Goal: Task Accomplishment & Management: Manage account settings

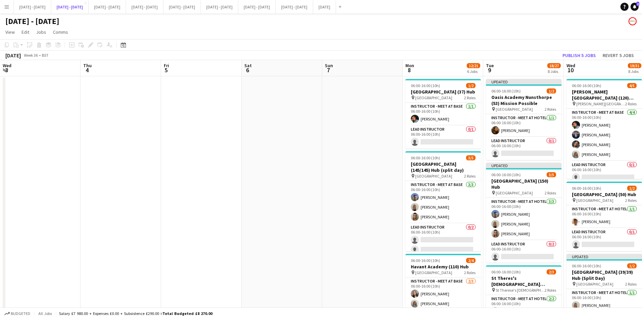
scroll to position [0, 230]
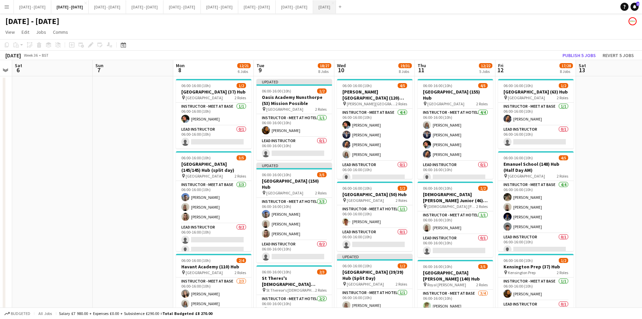
click at [336, 5] on button "[DATE] Close" at bounding box center [324, 6] width 23 height 13
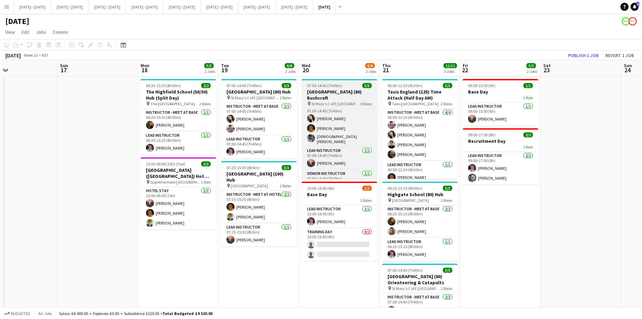
scroll to position [8, 0]
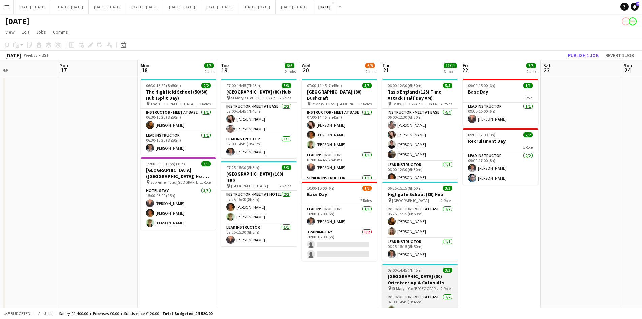
click at [427, 270] on div "07:00-14:45 (7h45m) 3/3" at bounding box center [420, 269] width 76 height 5
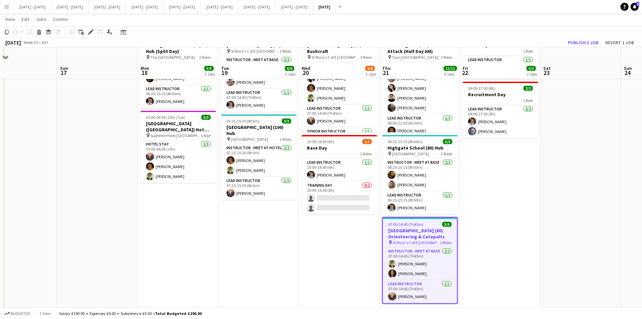
scroll to position [61, 0]
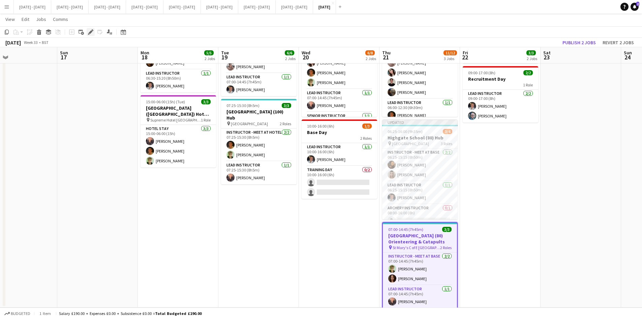
click at [90, 31] on icon "Edit" at bounding box center [90, 31] width 5 height 5
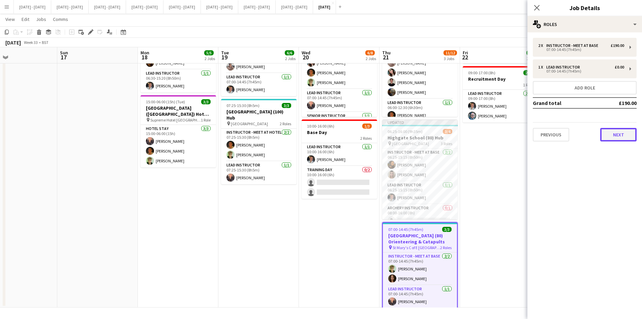
click at [615, 134] on button "Next" at bounding box center [618, 134] width 36 height 13
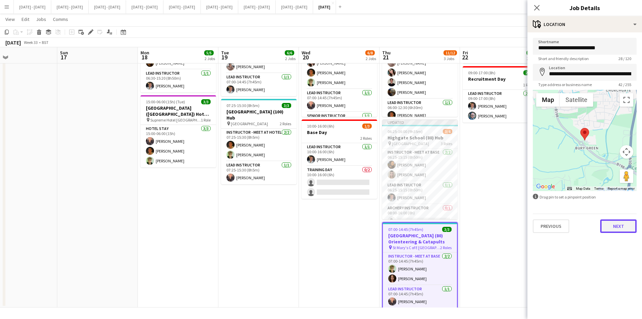
click at [609, 227] on button "Next" at bounding box center [618, 225] width 36 height 13
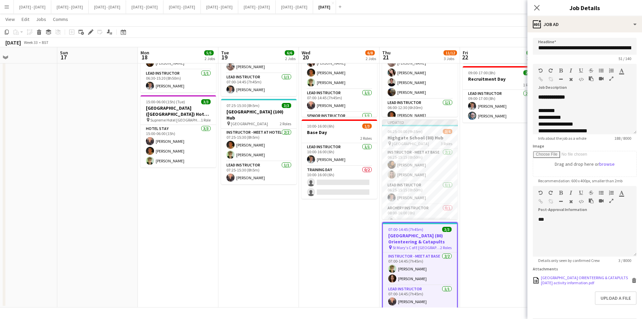
click at [580, 285] on div "[GEOGRAPHIC_DATA] ORIENTEERING & CATAPULTS [DATE] activity information.pdf" at bounding box center [585, 280] width 89 height 10
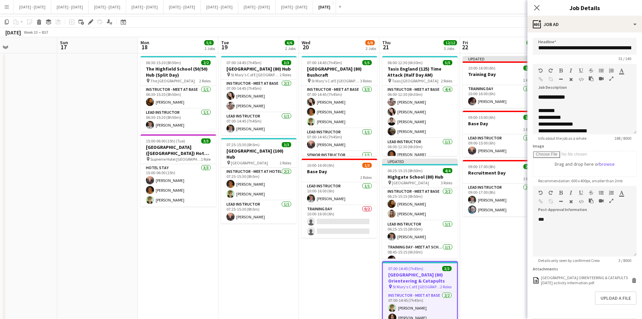
scroll to position [0, 0]
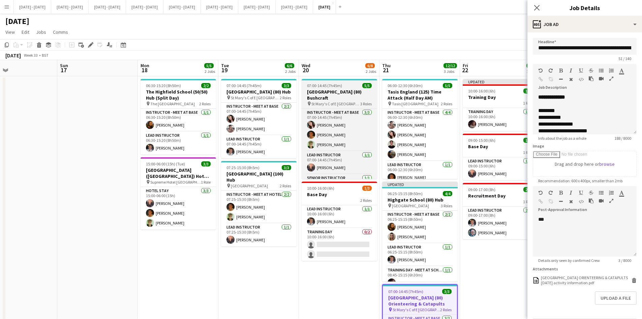
click at [347, 83] on app-job-card "07:00-14:45 (7h45m) 5/5 [GEOGRAPHIC_DATA] (80) Bushcraft pin St Mary's C of E H…" at bounding box center [340, 129] width 76 height 100
type input "**********"
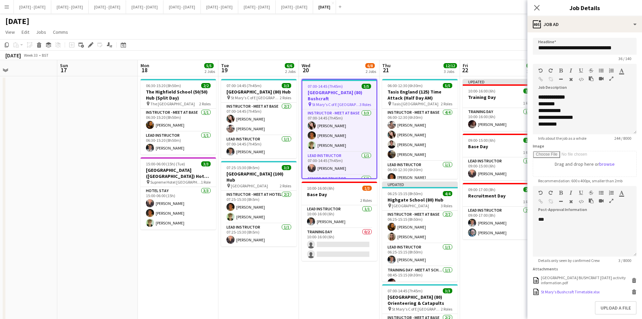
click at [569, 291] on div "St Mary's Bushcraft Timetable.xlsx" at bounding box center [570, 291] width 59 height 5
click at [573, 291] on div "St Mary's Bushcraft Timetable.xlsx" at bounding box center [570, 291] width 59 height 5
click at [633, 292] on icon at bounding box center [634, 292] width 3 height 3
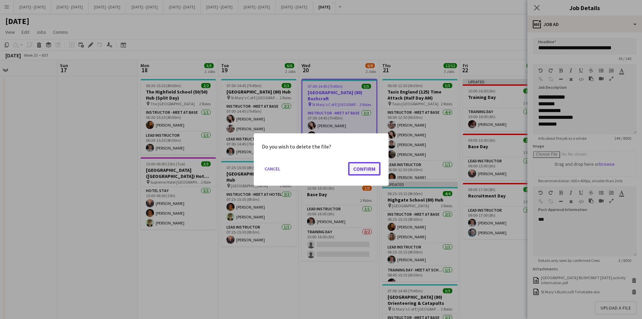
click at [358, 167] on button "Confirm" at bounding box center [364, 168] width 32 height 13
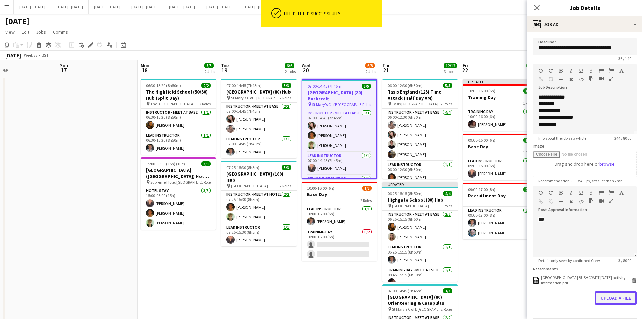
click at [600, 296] on button "Upload a file" at bounding box center [616, 297] width 42 height 13
click at [556, 290] on div "St Mary's Bushcraft Timetable.xlsx" at bounding box center [570, 291] width 59 height 5
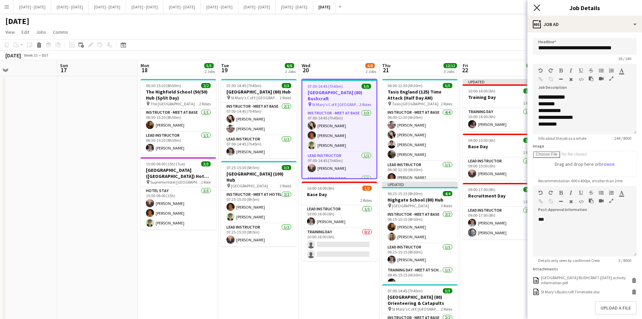
click at [537, 6] on icon "Close pop-in" at bounding box center [537, 7] width 6 height 6
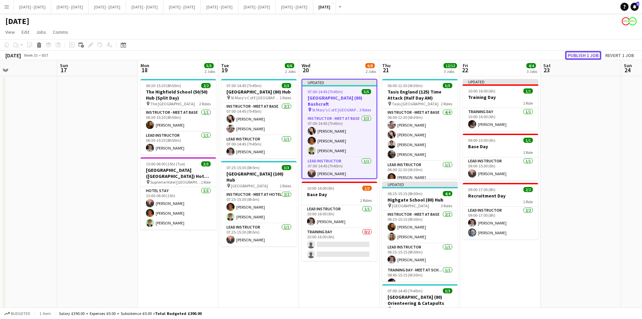
click at [576, 56] on button "Publish 1 job" at bounding box center [583, 55] width 36 height 9
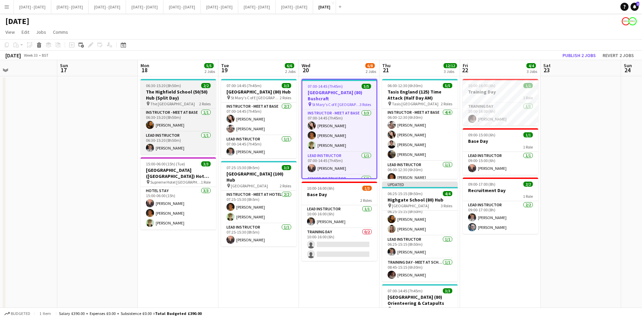
click at [187, 86] on div "06:30-15:20 (8h50m) 2/2" at bounding box center [179, 85] width 76 height 5
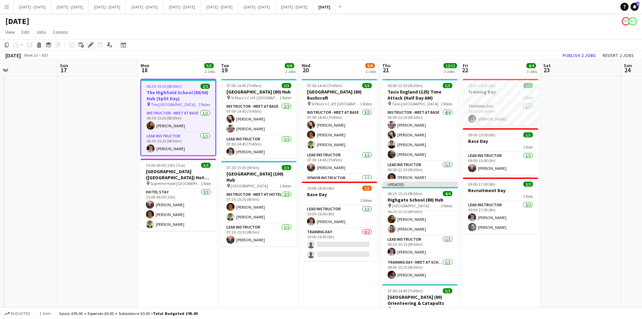
click at [91, 44] on icon at bounding box center [91, 45] width 4 height 4
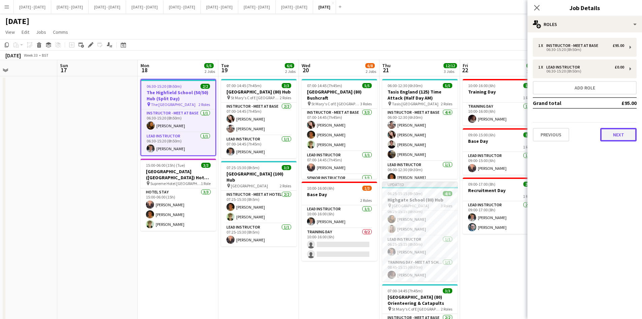
click at [616, 135] on button "Next" at bounding box center [618, 134] width 36 height 13
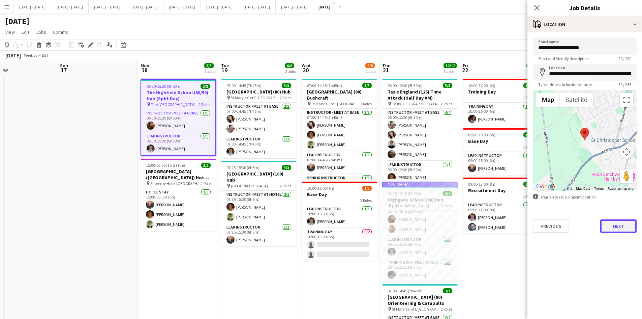
scroll to position [2, 0]
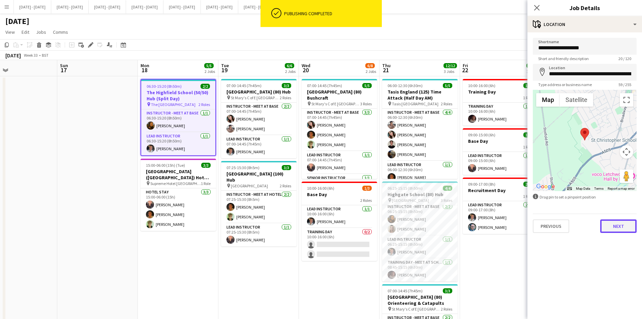
click at [616, 226] on button "Next" at bounding box center [618, 225] width 36 height 13
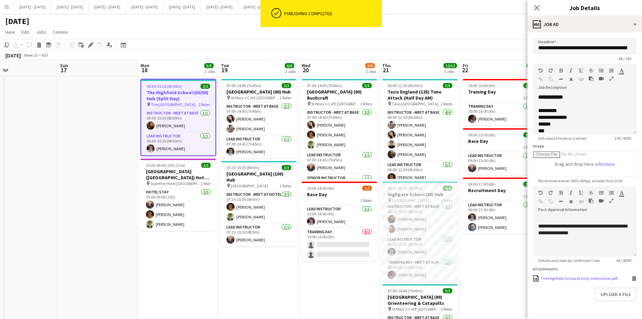
click at [568, 280] on div "The Highfield School Activity Information.pdf" at bounding box center [579, 277] width 77 height 5
